Goal: Task Accomplishment & Management: Manage account settings

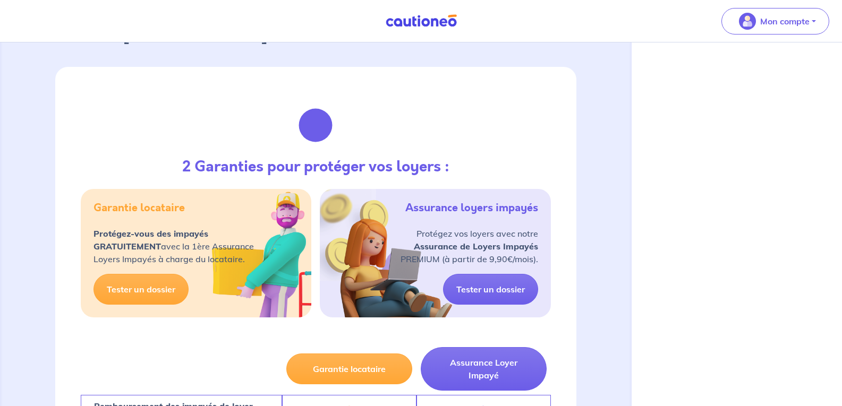
scroll to position [106, 0]
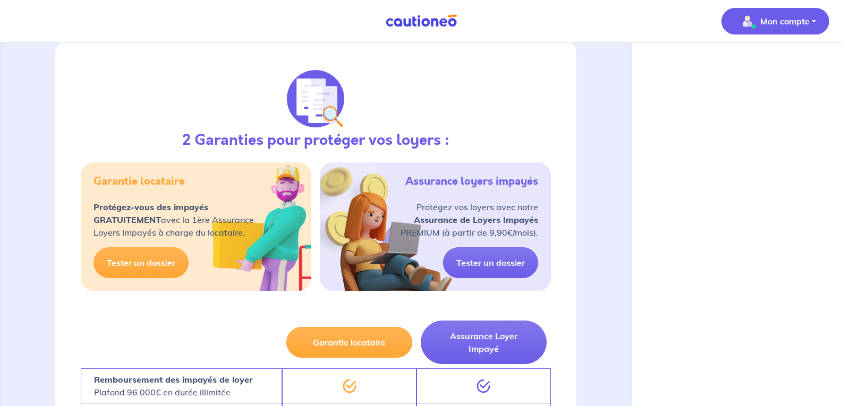
click at [778, 22] on p "Mon compte" at bounding box center [784, 21] width 49 height 13
click at [746, 67] on link "Mes informations" at bounding box center [765, 65] width 86 height 17
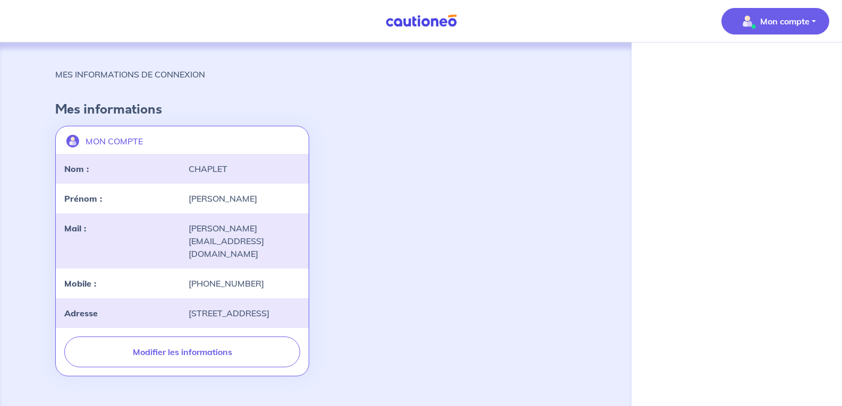
click at [787, 18] on p "Mon compte" at bounding box center [784, 21] width 49 height 13
click at [766, 13] on span "Mon compte" at bounding box center [772, 21] width 75 height 17
click at [733, 68] on link "Mes informations" at bounding box center [765, 65] width 86 height 17
click at [778, 20] on p "Mon compte" at bounding box center [784, 21] width 49 height 13
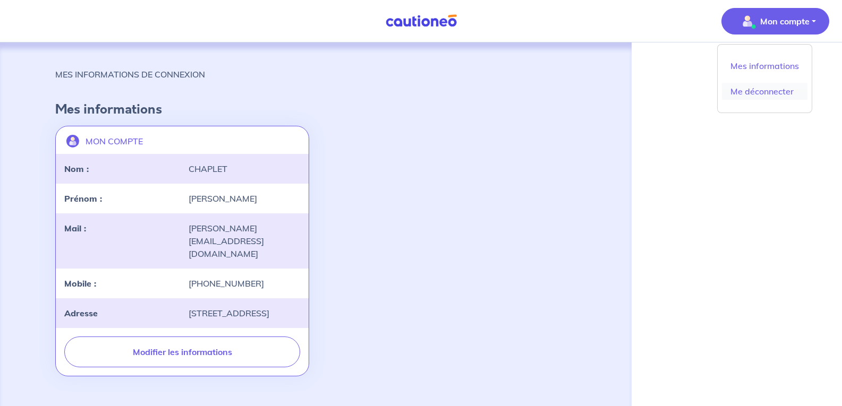
click at [767, 96] on link "Me déconnecter" at bounding box center [765, 91] width 86 height 17
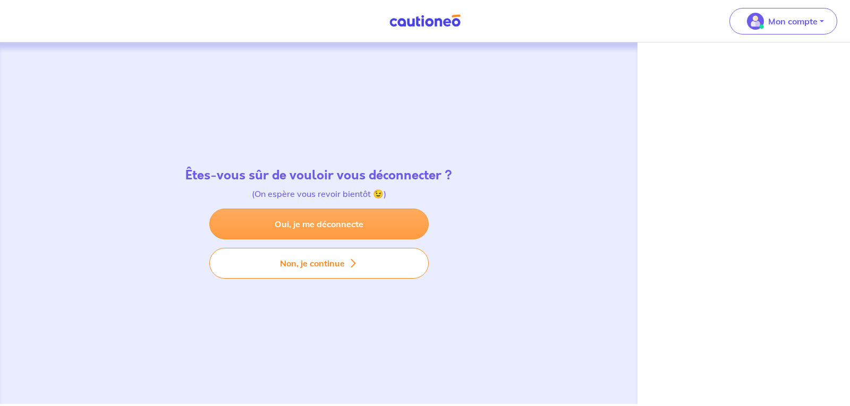
click at [335, 222] on link "Oui, je me déconnecte" at bounding box center [318, 224] width 219 height 31
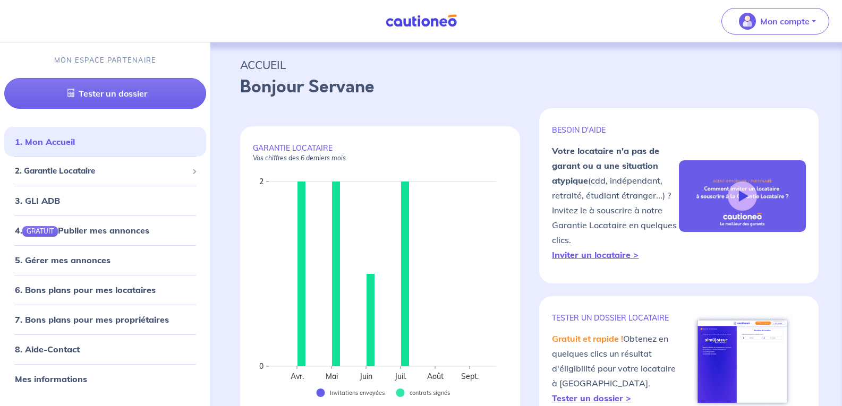
scroll to position [53, 0]
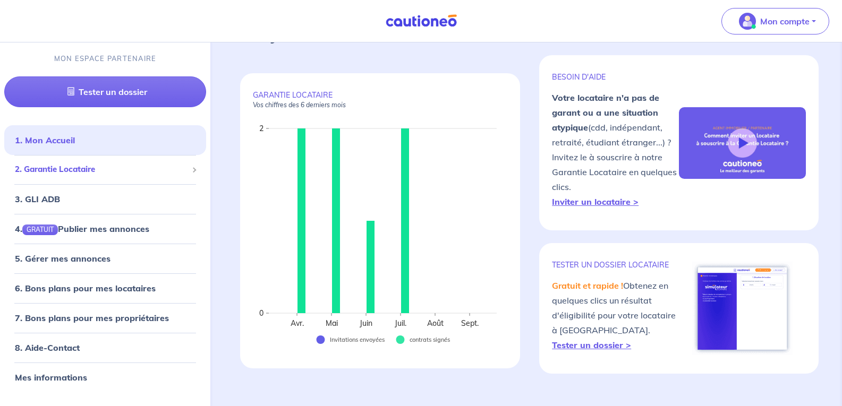
click at [32, 166] on span "2. Garantie Locataire" at bounding box center [101, 170] width 173 height 12
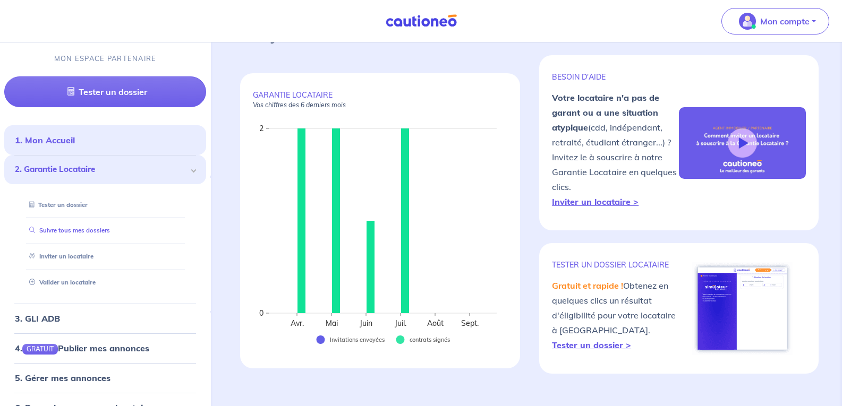
click at [52, 231] on link "Suivre tous mes dossiers" at bounding box center [67, 230] width 85 height 7
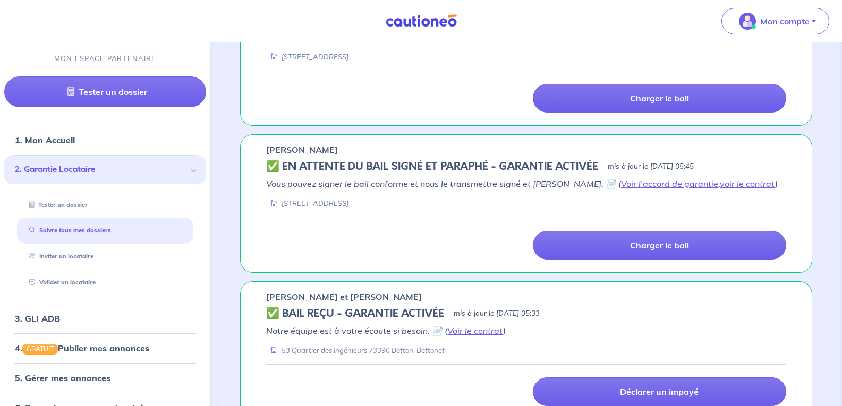
scroll to position [266, 0]
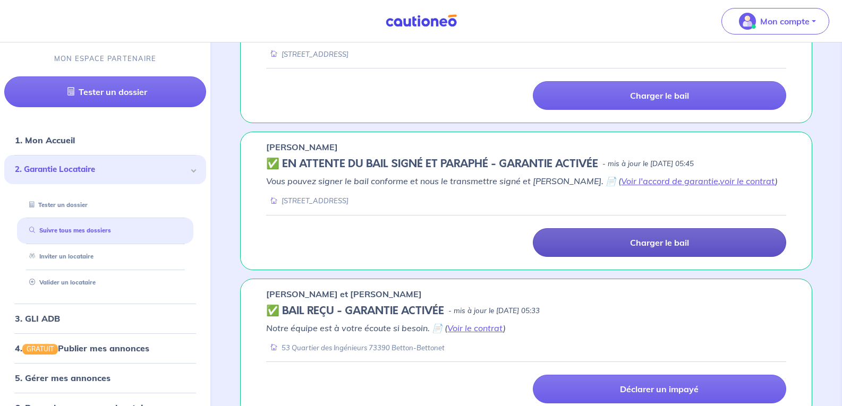
click at [617, 243] on link "Charger le bail" at bounding box center [659, 242] width 253 height 29
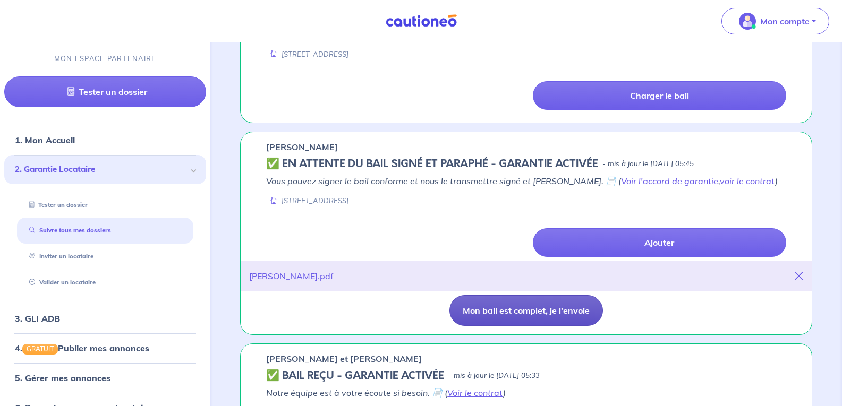
click at [500, 310] on button "Mon bail est complet, je l'envoie" at bounding box center [526, 310] width 154 height 31
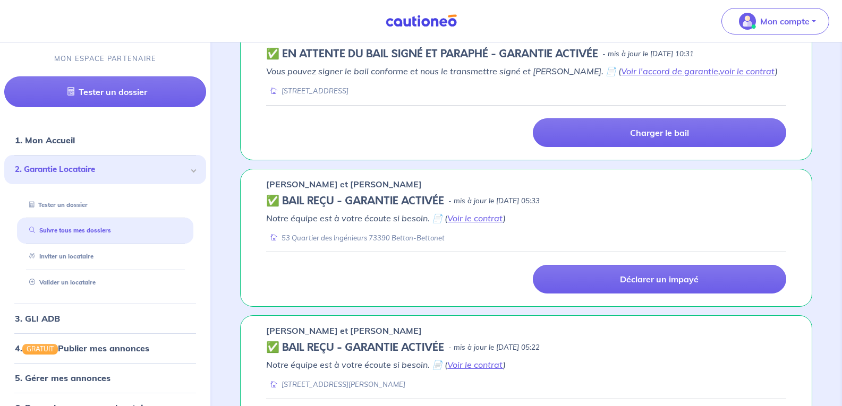
scroll to position [319, 0]
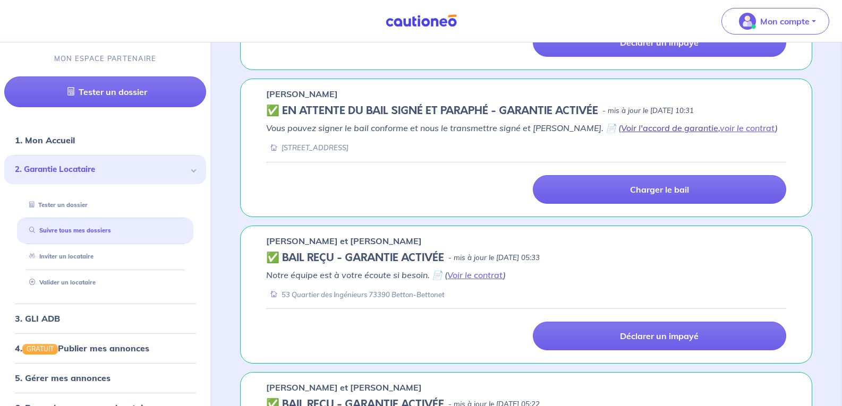
click at [621, 130] on link "Voir l'accord de garantie" at bounding box center [669, 128] width 97 height 11
click at [720, 126] on link "voir le contrat" at bounding box center [747, 128] width 55 height 11
